Goal: Information Seeking & Learning: Learn about a topic

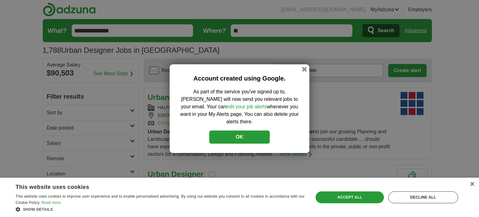
click at [239, 130] on button "OK" at bounding box center [239, 136] width 60 height 13
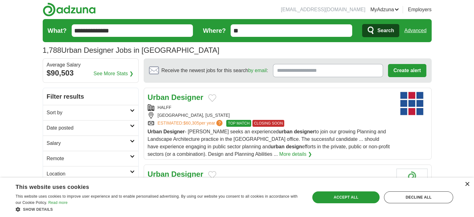
click at [465, 183] on div "×" at bounding box center [467, 184] width 5 height 5
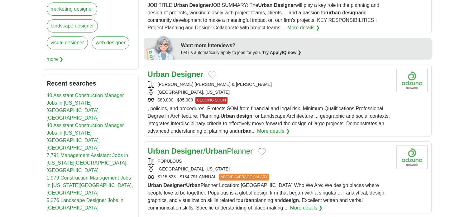
scroll to position [281, 0]
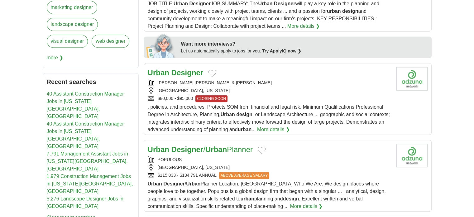
click at [283, 96] on div "$80,000 - $95,000 CLOSING SOON" at bounding box center [270, 98] width 244 height 7
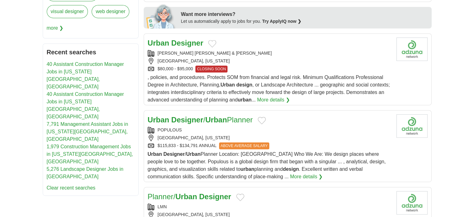
scroll to position [312, 0]
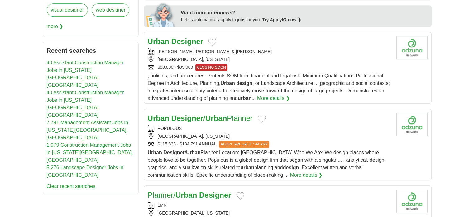
click at [290, 128] on div "POPULOUS" at bounding box center [270, 128] width 244 height 7
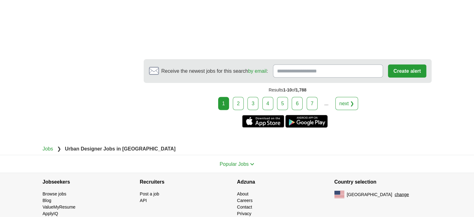
scroll to position [1154, 0]
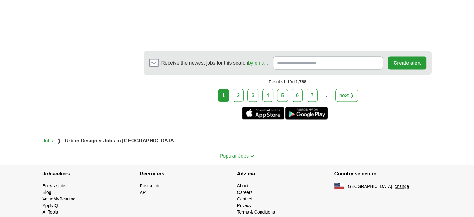
click at [241, 95] on link "2" at bounding box center [238, 95] width 11 height 13
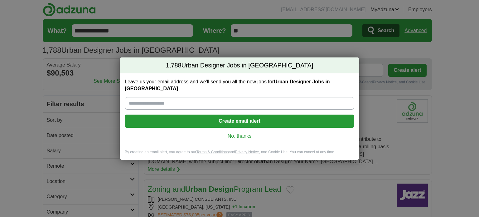
click at [238, 132] on link "No, thanks" at bounding box center [239, 135] width 219 height 7
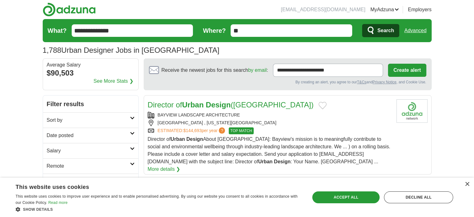
click at [262, 38] on form "**********" at bounding box center [237, 30] width 389 height 23
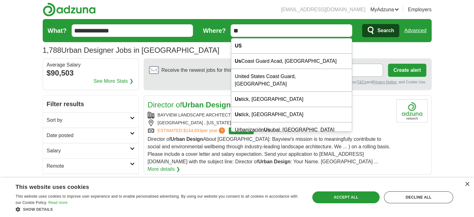
drag, startPoint x: 254, startPoint y: 32, endPoint x: 228, endPoint y: 34, distance: 26.9
click at [228, 34] on form "**********" at bounding box center [237, 30] width 389 height 23
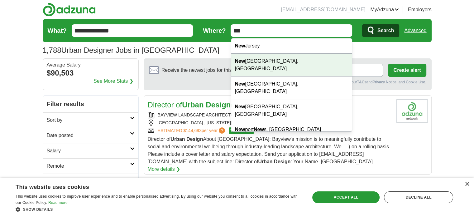
click at [250, 57] on div "New York City, NY" at bounding box center [291, 65] width 121 height 23
type input "**********"
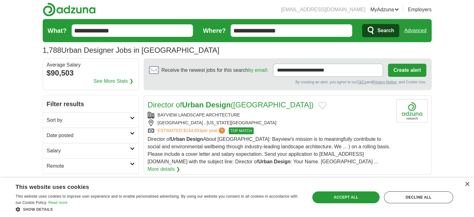
click at [377, 26] on button "Search" at bounding box center [380, 30] width 37 height 13
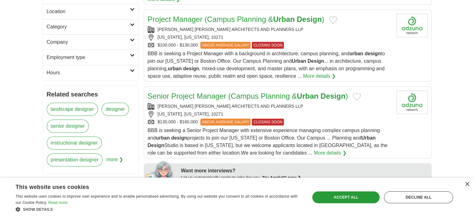
scroll to position [218, 0]
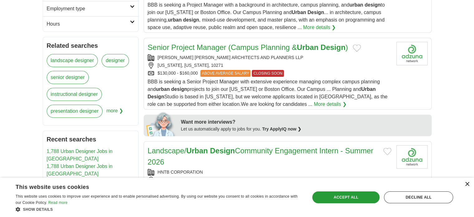
click at [467, 184] on div "×" at bounding box center [467, 184] width 5 height 5
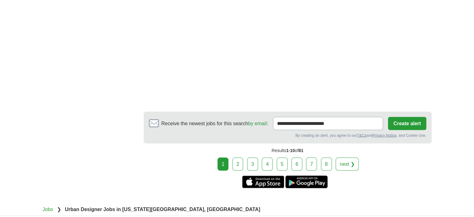
scroll to position [1185, 0]
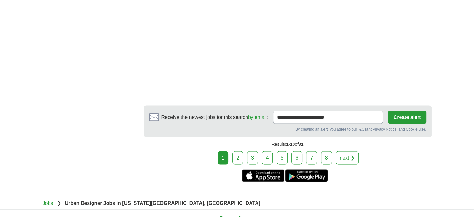
click at [242, 151] on link "2" at bounding box center [238, 157] width 11 height 13
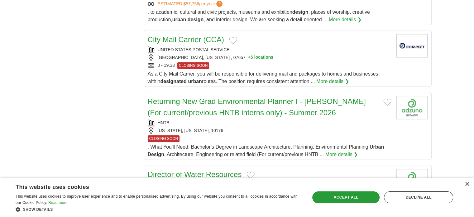
scroll to position [624, 0]
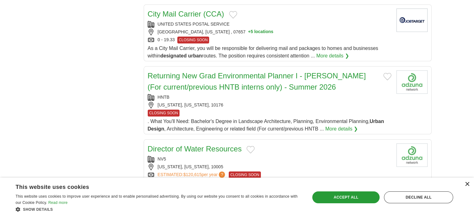
click at [466, 182] on div "×" at bounding box center [467, 184] width 5 height 5
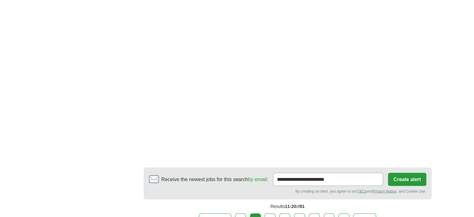
scroll to position [1091, 0]
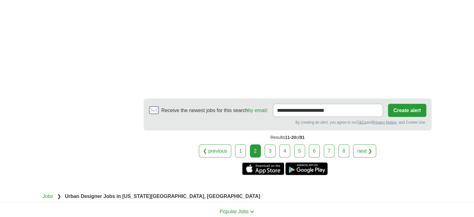
click at [269, 148] on link "3" at bounding box center [270, 150] width 11 height 13
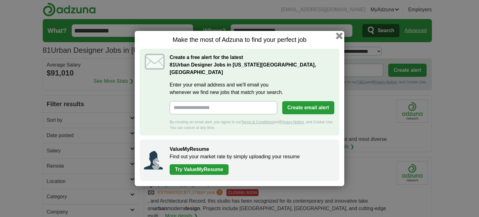
click at [339, 38] on button "button" at bounding box center [339, 35] width 7 height 7
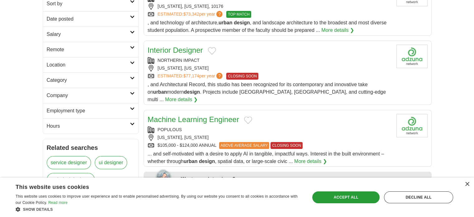
scroll to position [156, 0]
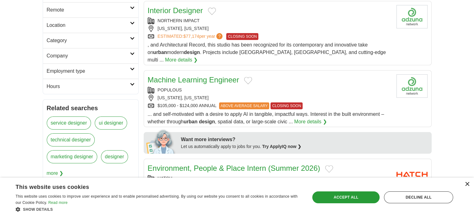
click at [467, 183] on div "×" at bounding box center [467, 184] width 5 height 5
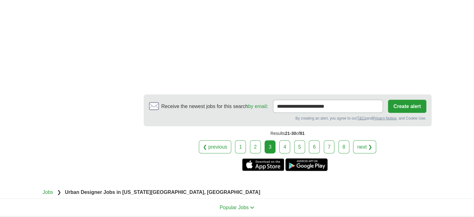
scroll to position [1091, 0]
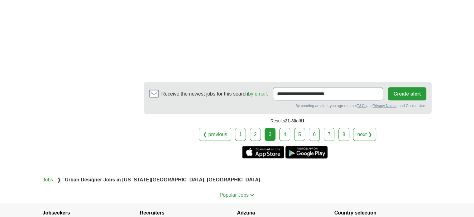
click at [283, 128] on link "4" at bounding box center [284, 134] width 11 height 13
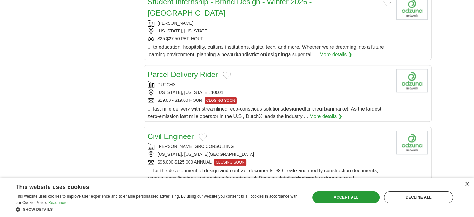
scroll to position [592, 0]
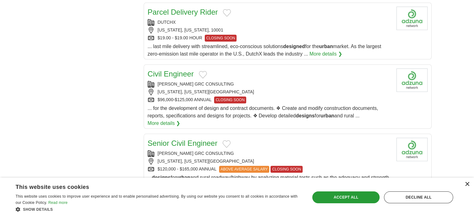
click at [466, 185] on div "×" at bounding box center [467, 184] width 5 height 5
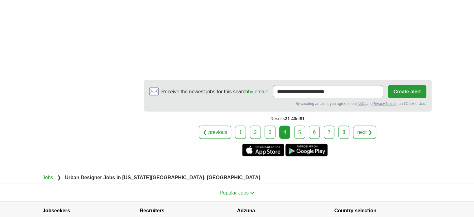
scroll to position [1122, 0]
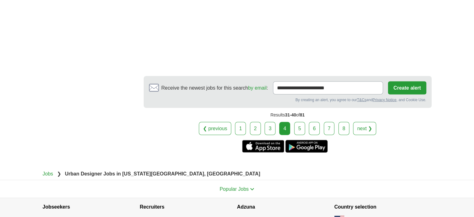
click at [296, 130] on link "5" at bounding box center [299, 128] width 11 height 13
click at [299, 133] on link "5" at bounding box center [299, 128] width 11 height 13
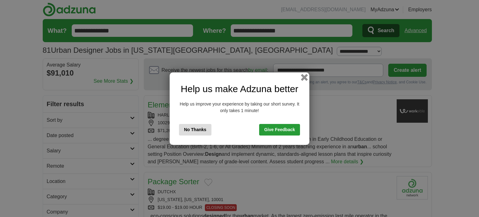
click at [303, 78] on button "button" at bounding box center [304, 77] width 7 height 7
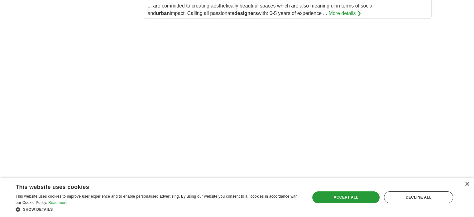
scroll to position [779, 0]
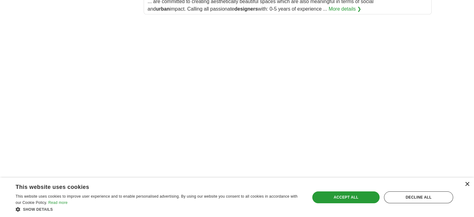
click at [466, 184] on div "×" at bounding box center [467, 184] width 5 height 5
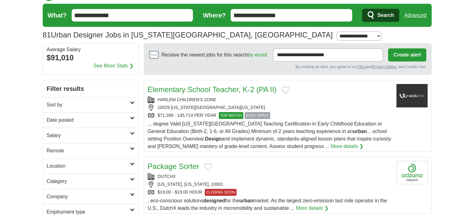
scroll to position [0, 0]
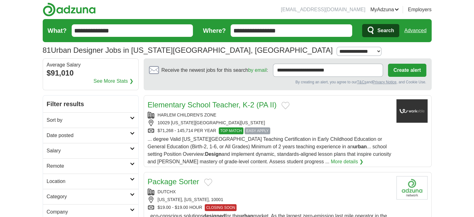
click at [137, 29] on input "**********" at bounding box center [133, 30] width 122 height 12
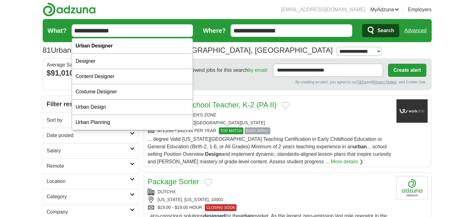
drag, startPoint x: 130, startPoint y: 30, endPoint x: 75, endPoint y: 34, distance: 54.8
click at [75, 34] on input "**********" at bounding box center [133, 30] width 122 height 12
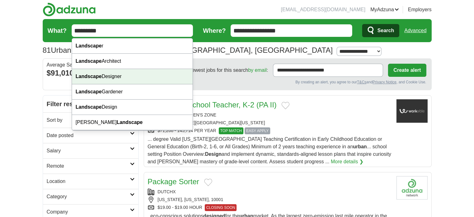
click at [109, 73] on div "Landscape Designer" at bounding box center [132, 76] width 121 height 15
type input "**********"
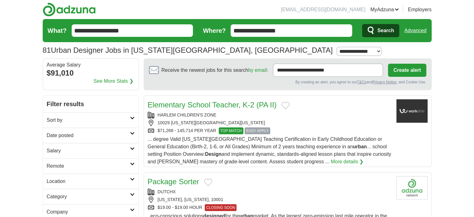
click at [390, 32] on span "Search" at bounding box center [386, 30] width 17 height 12
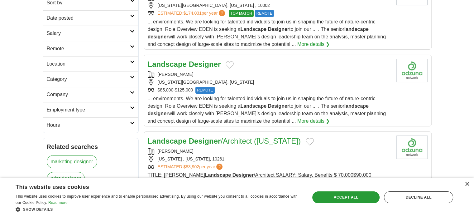
scroll to position [125, 0]
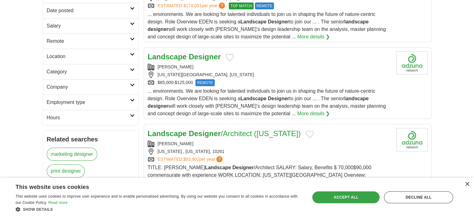
click at [348, 197] on div "Accept all" at bounding box center [345, 197] width 67 height 12
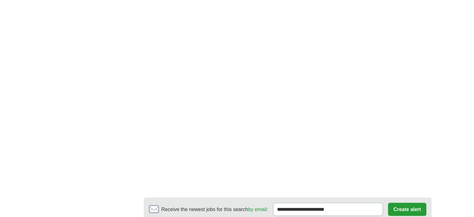
scroll to position [1091, 0]
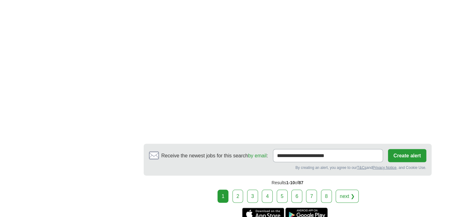
click at [236, 189] on link "2" at bounding box center [238, 195] width 11 height 13
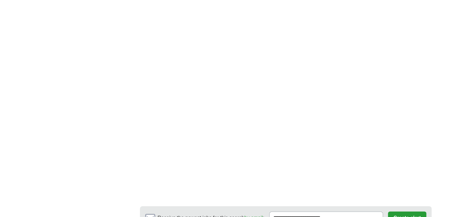
scroll to position [966, 0]
